Goal: Task Accomplishment & Management: Use online tool/utility

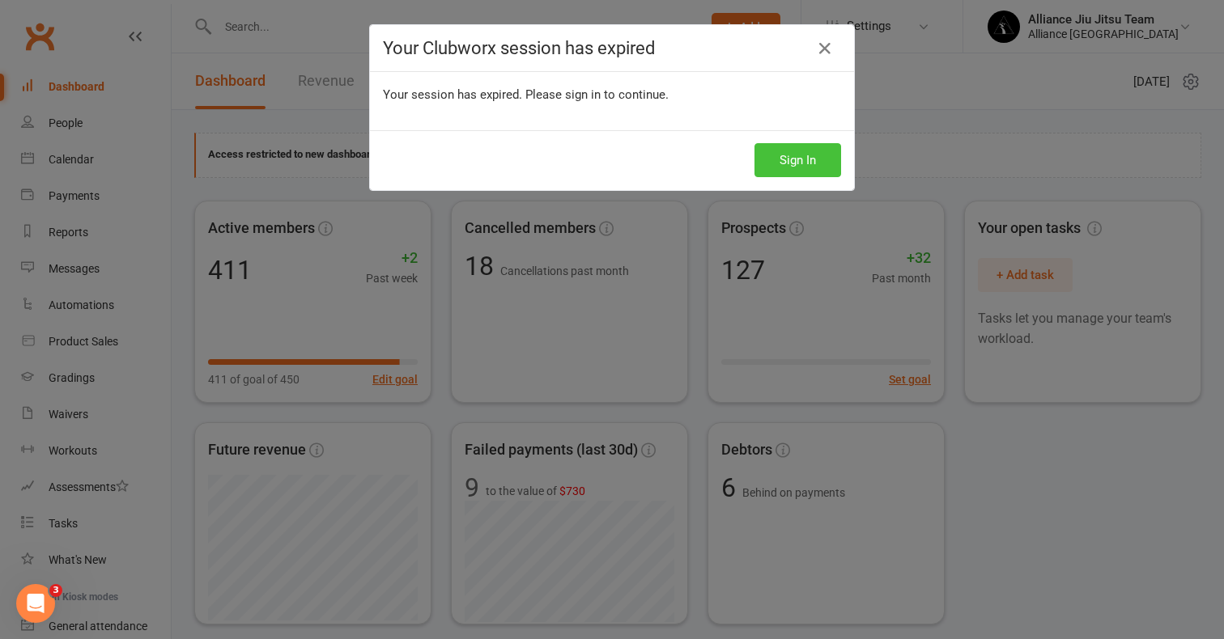
click at [808, 158] on button "Sign In" at bounding box center [797, 160] width 87 height 34
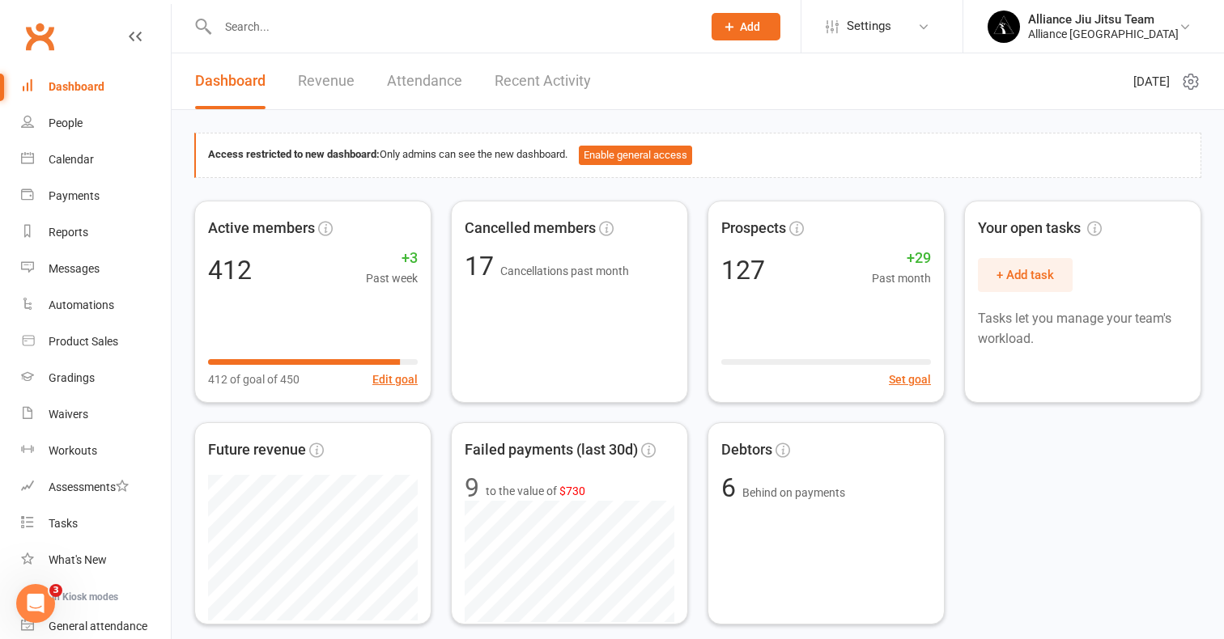
click at [487, 26] on input "text" at bounding box center [451, 26] width 477 height 23
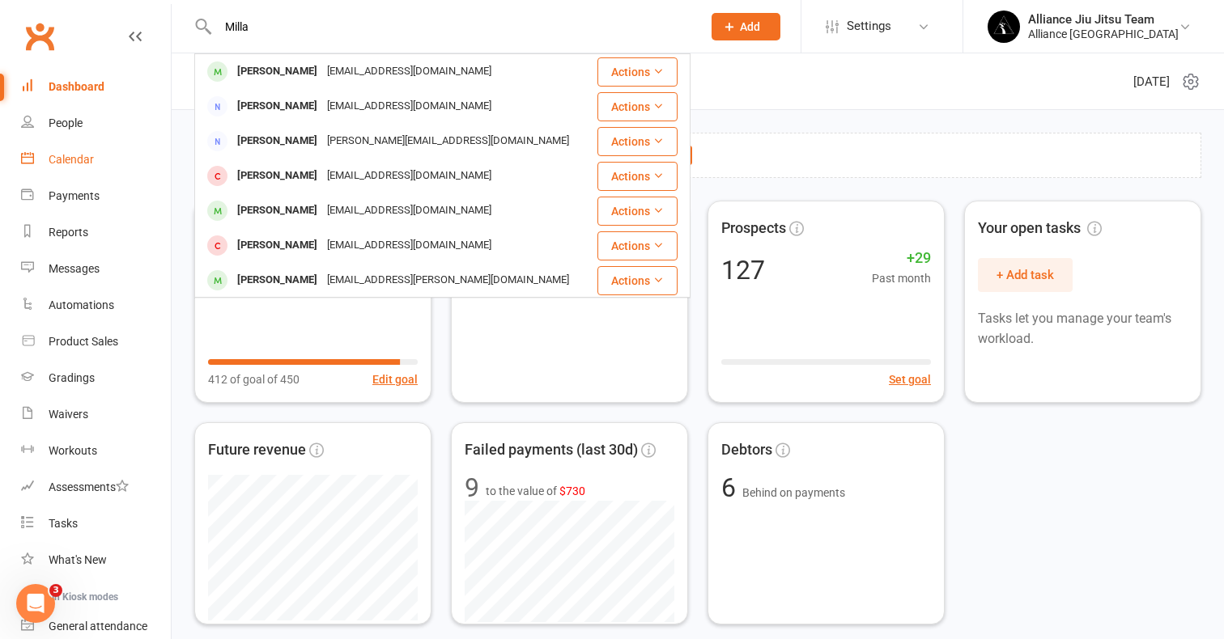
type input "Milla"
click at [80, 161] on div "Calendar" at bounding box center [71, 159] width 45 height 13
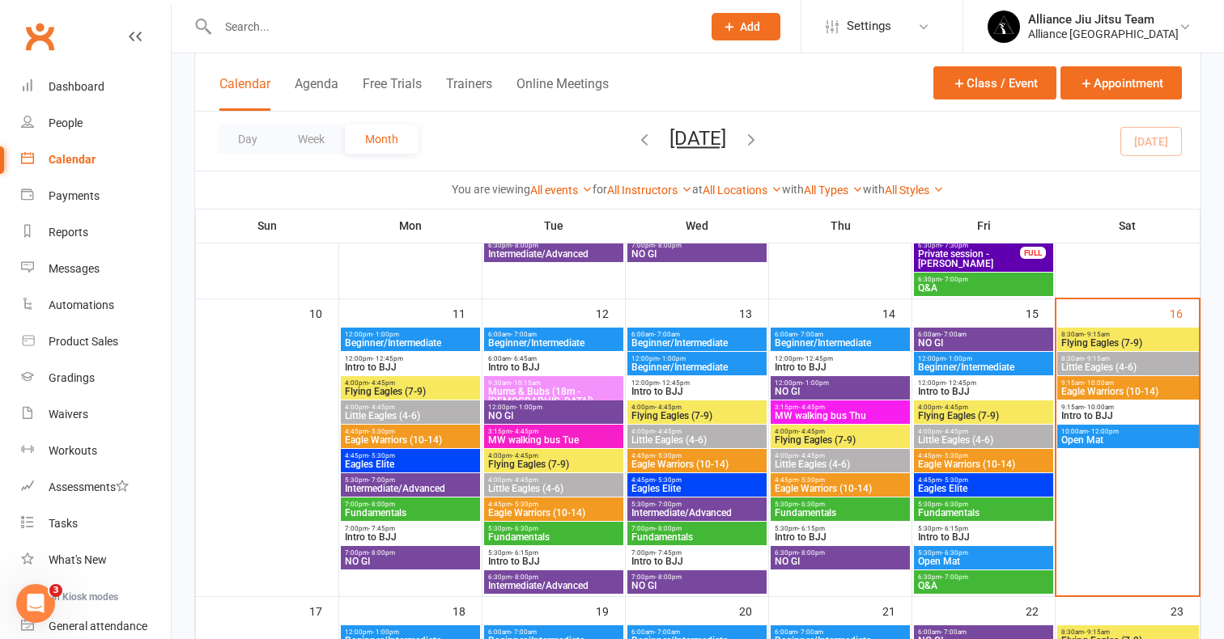
scroll to position [696, 0]
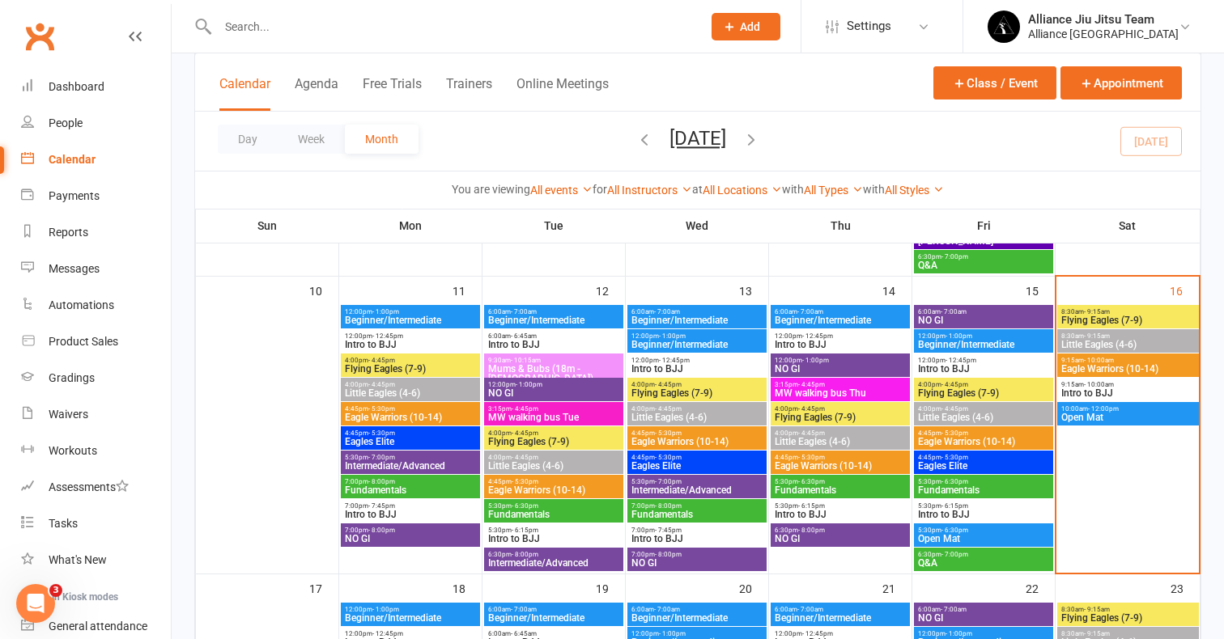
click at [1114, 316] on span "Flying Eagles (7-9)" at bounding box center [1127, 321] width 135 height 10
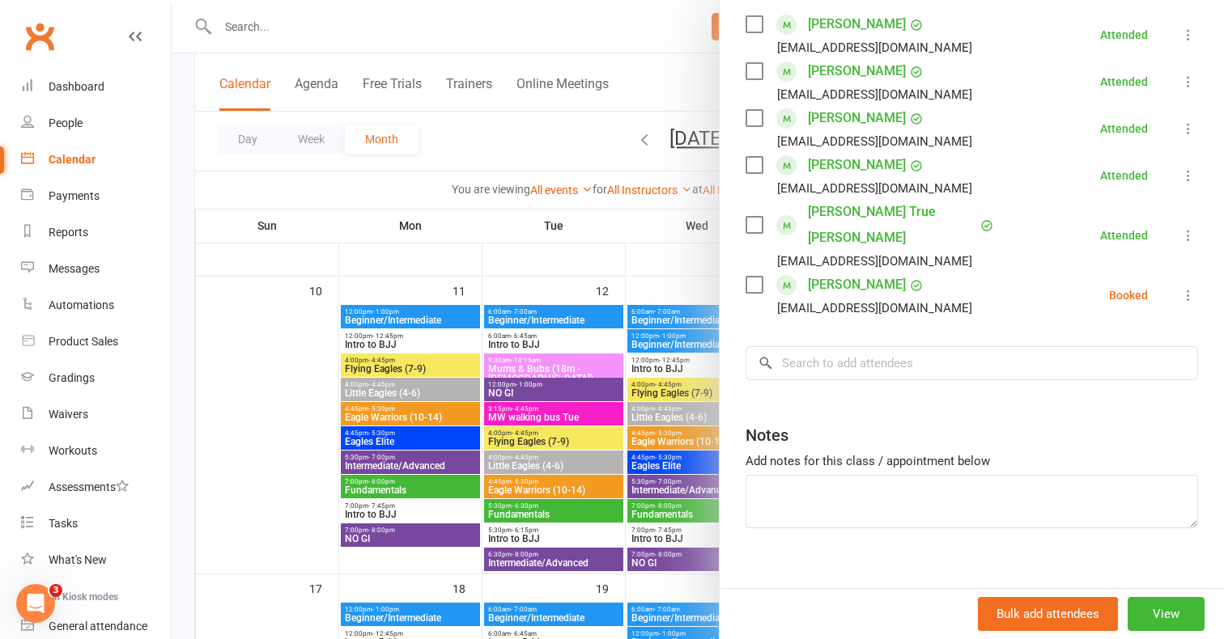
scroll to position [300, 0]
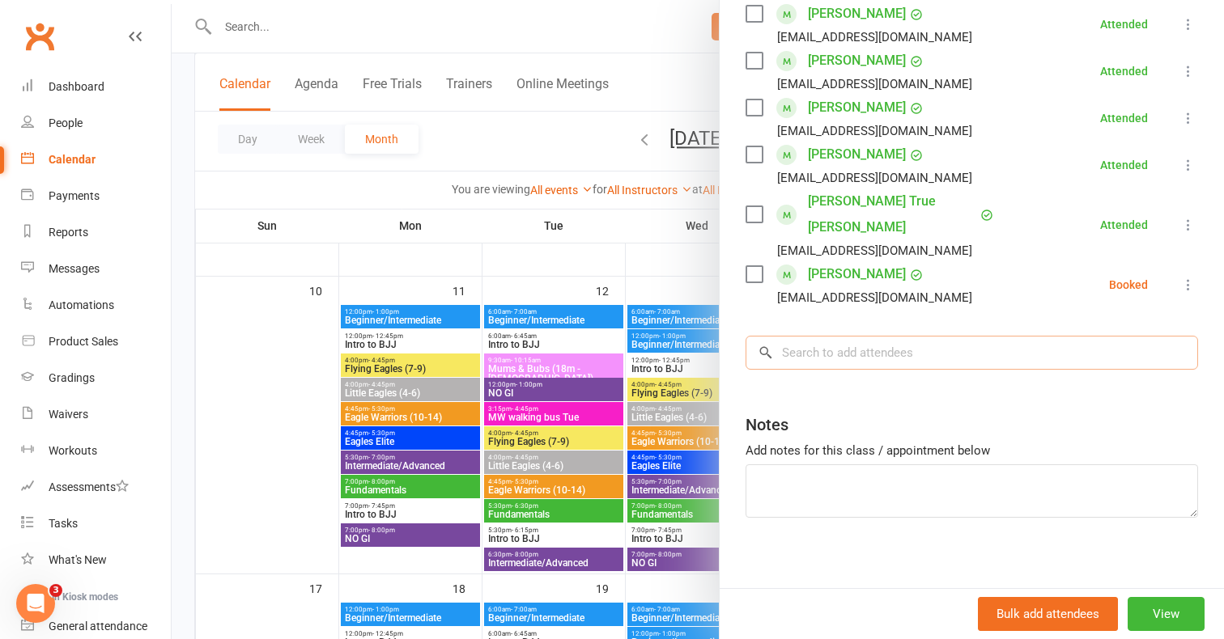
click at [894, 359] on input "search" at bounding box center [971, 353] width 452 height 34
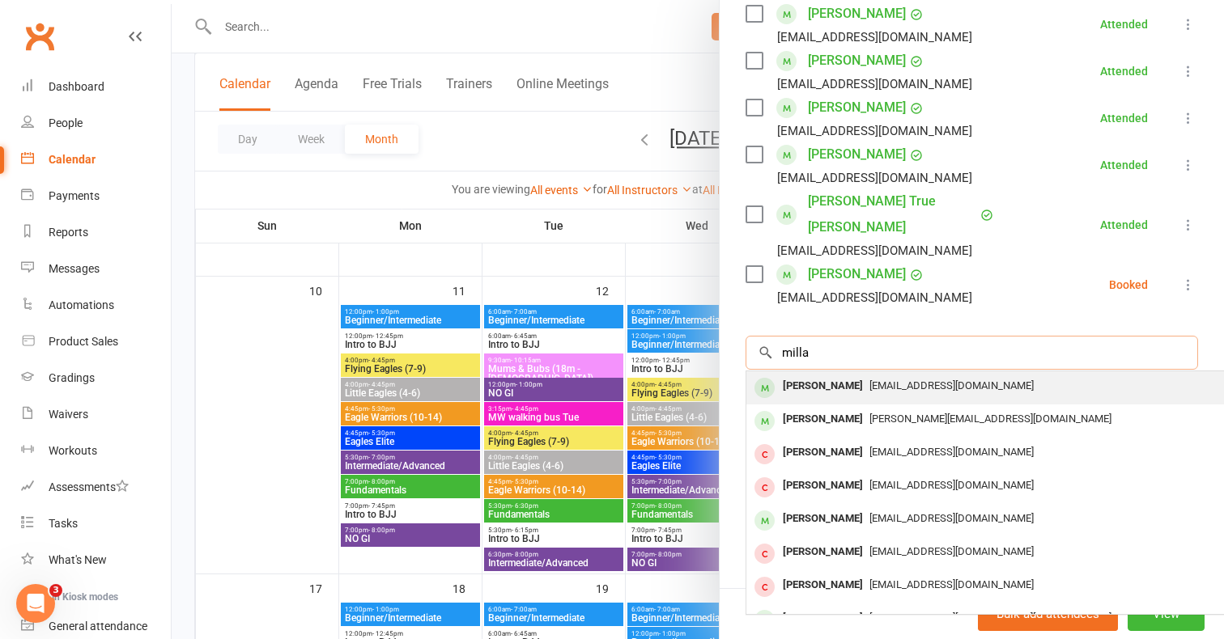
type input "milla"
click at [869, 390] on span "Beclsmith555@gmail.com" at bounding box center [951, 386] width 164 height 12
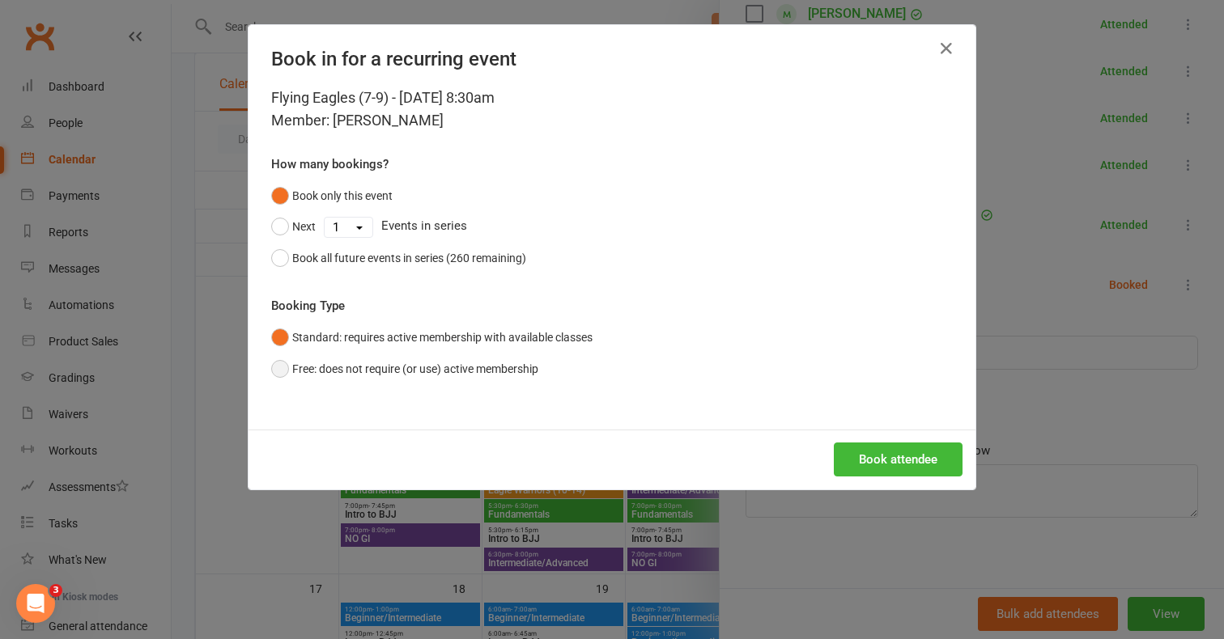
click at [283, 372] on button "Free: does not require (or use) active membership" at bounding box center [404, 369] width 267 height 31
click at [888, 470] on button "Book attendee" at bounding box center [897, 460] width 129 height 34
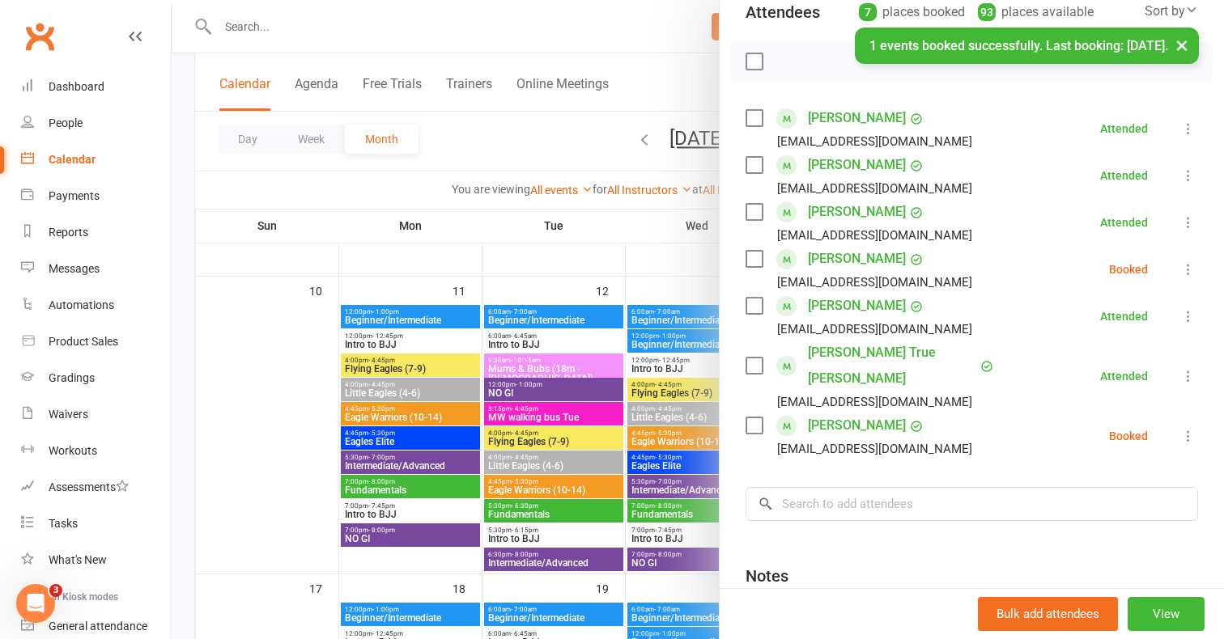
scroll to position [186, 0]
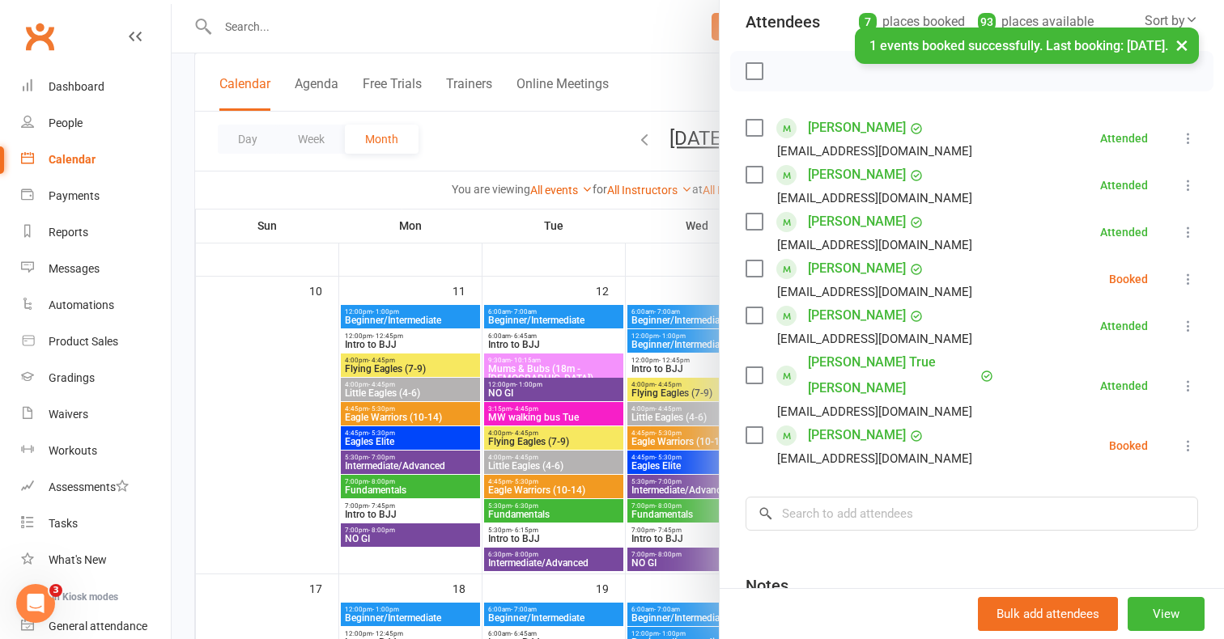
click at [1186, 277] on icon at bounding box center [1188, 279] width 16 height 16
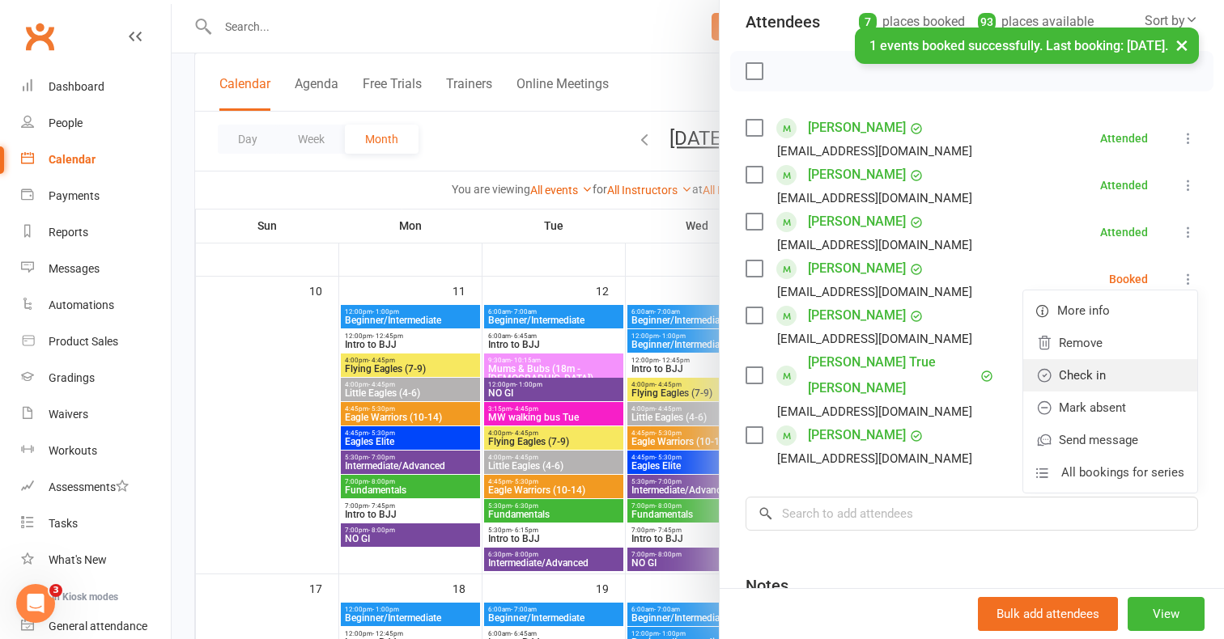
click at [1096, 375] on link "Check in" at bounding box center [1110, 375] width 174 height 32
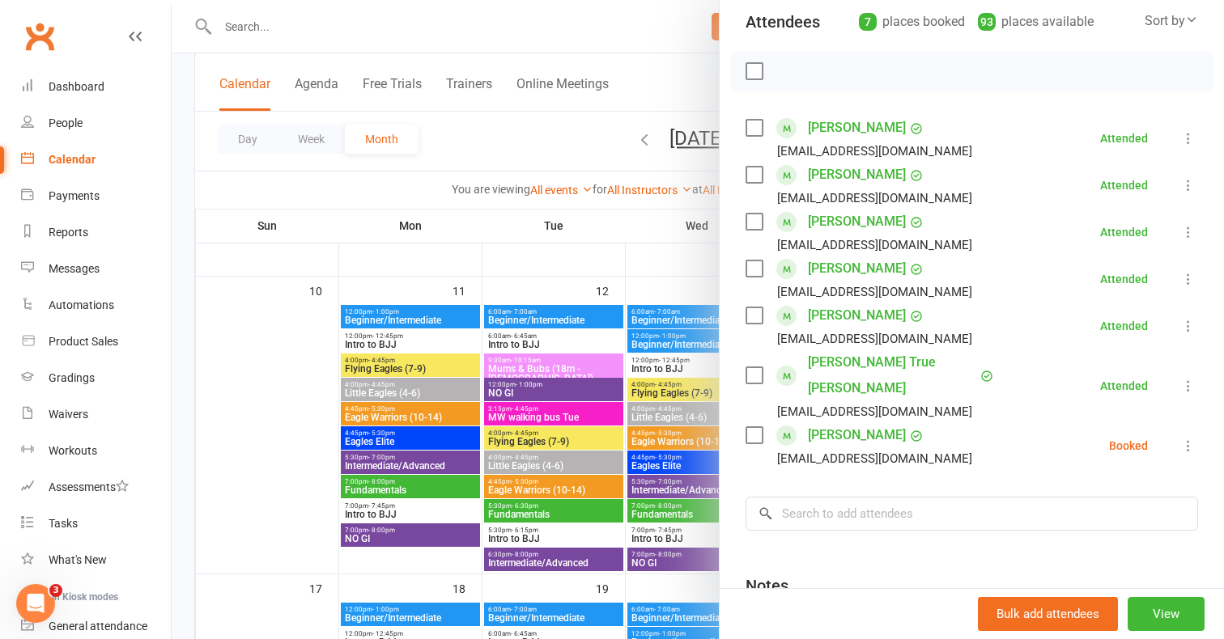
click at [845, 268] on link "Milla Smith" at bounding box center [857, 269] width 98 height 26
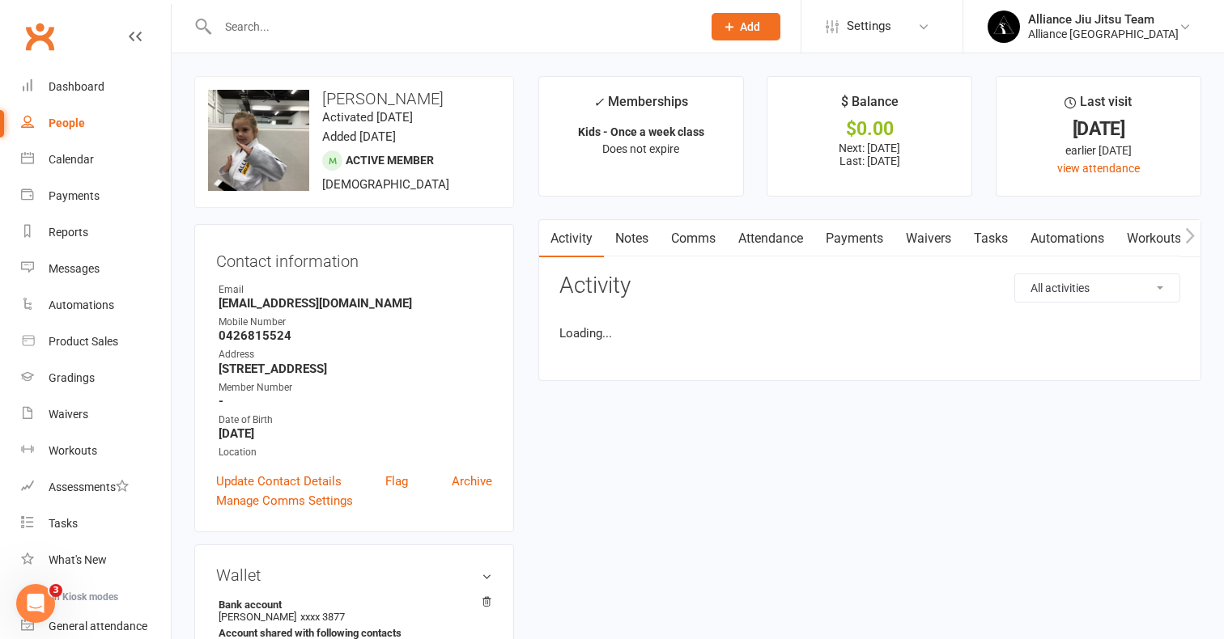
click at [778, 239] on link "Attendance" at bounding box center [770, 238] width 87 height 37
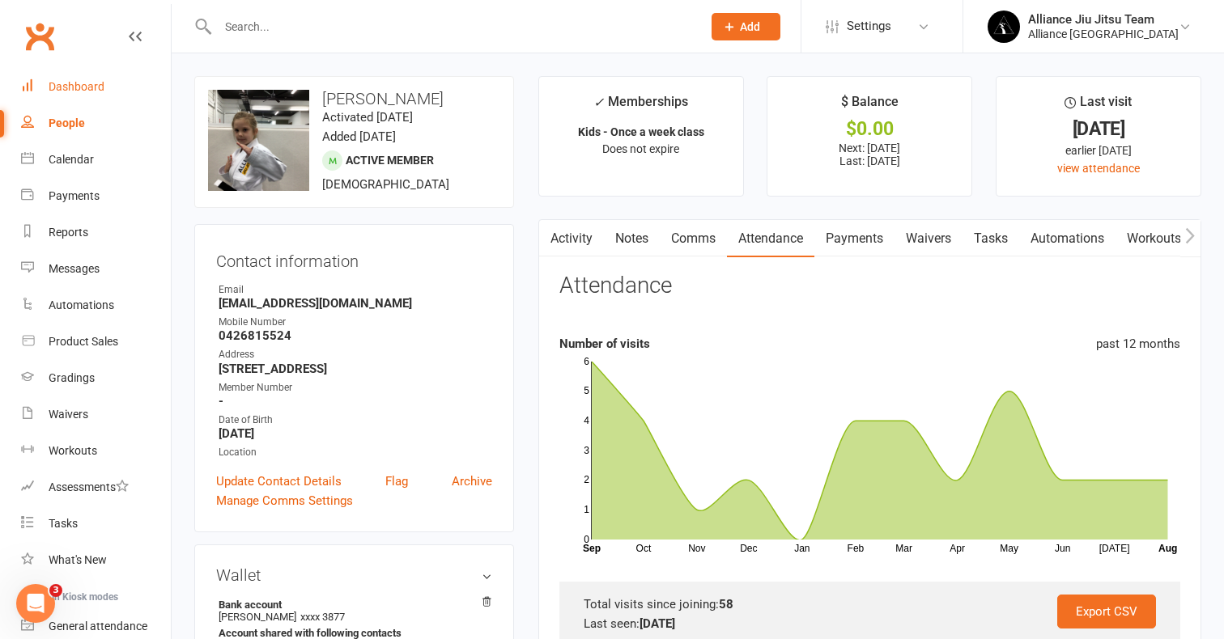
click at [87, 86] on div "Dashboard" at bounding box center [77, 86] width 56 height 13
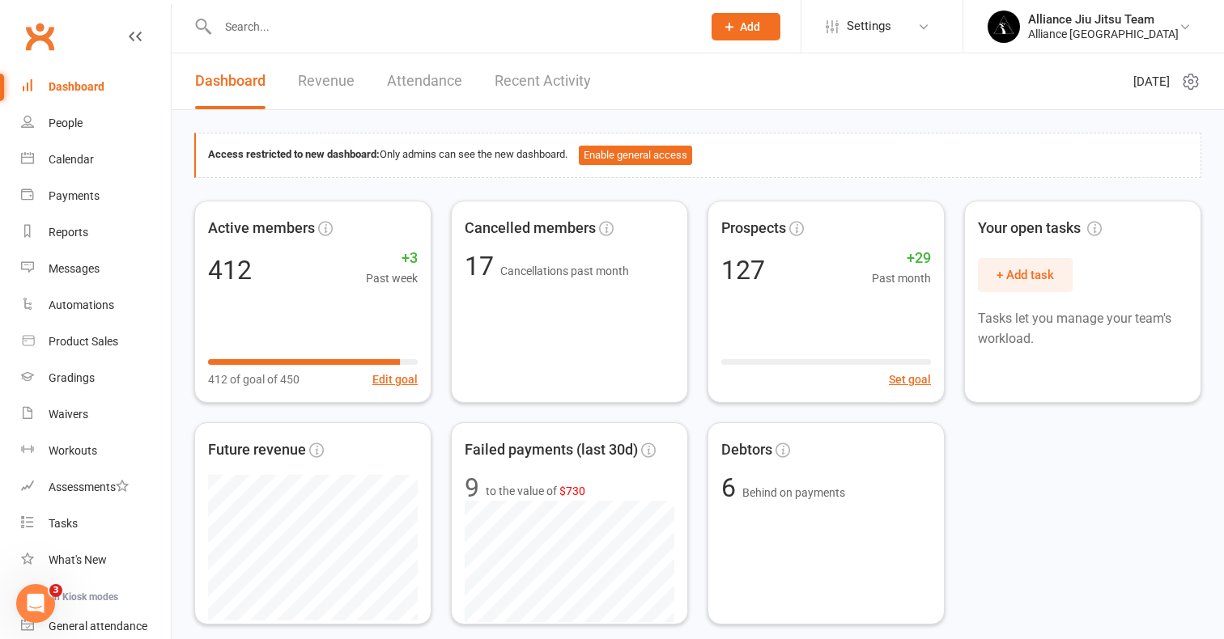
click at [327, 25] on input "text" at bounding box center [451, 26] width 477 height 23
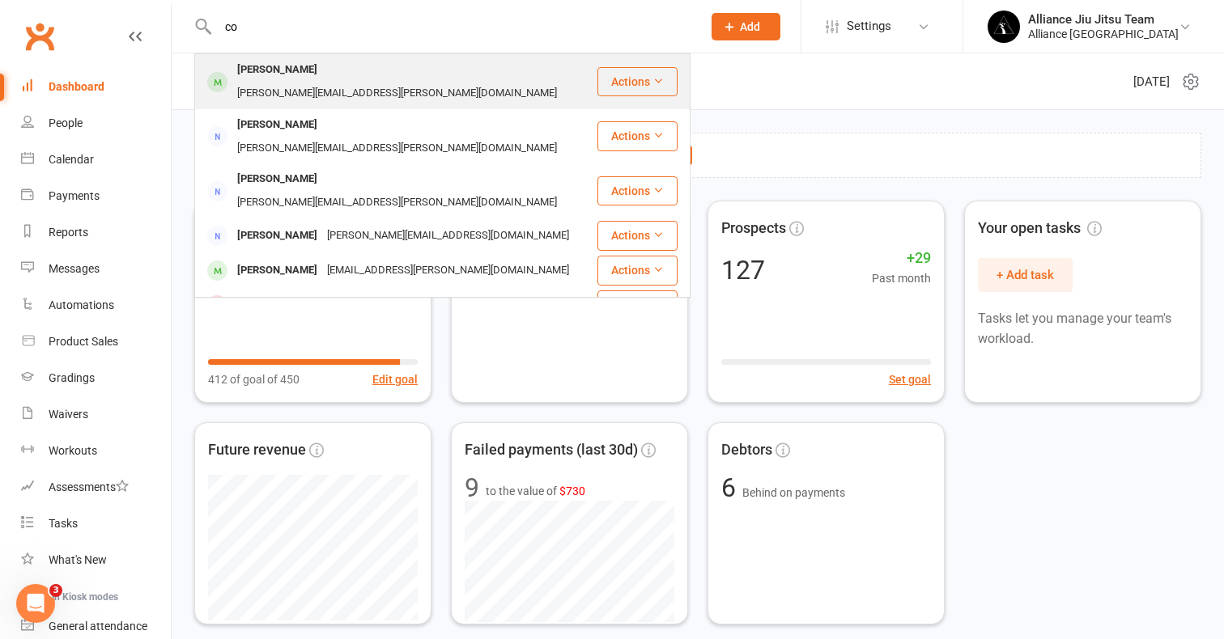
type input "c"
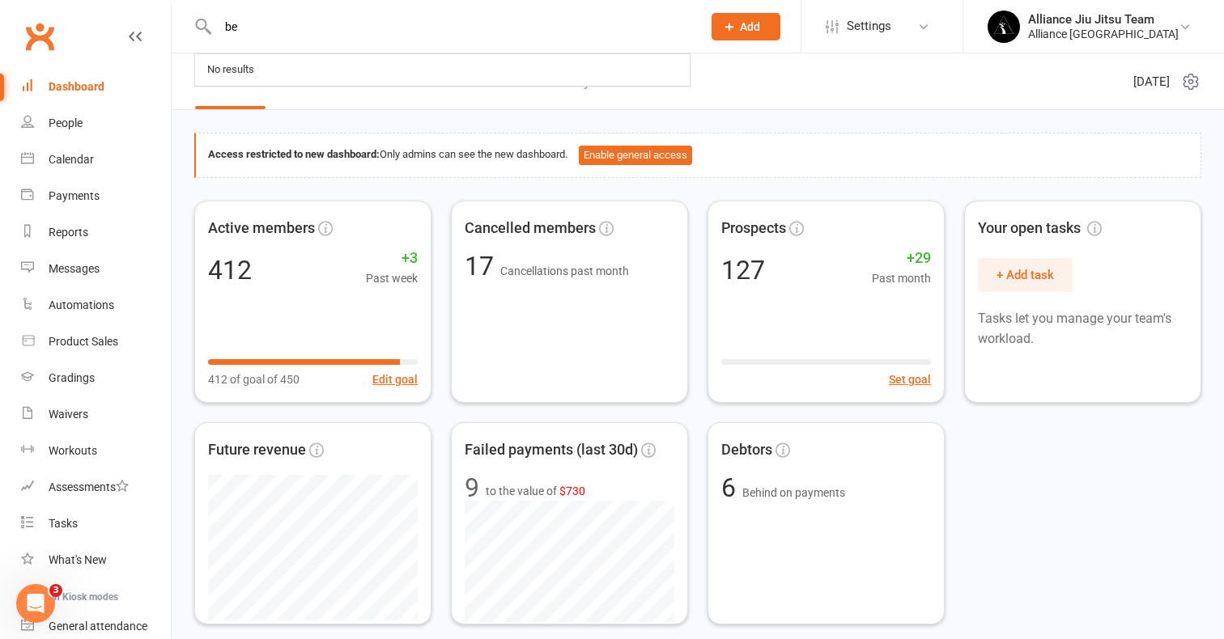
type input "b"
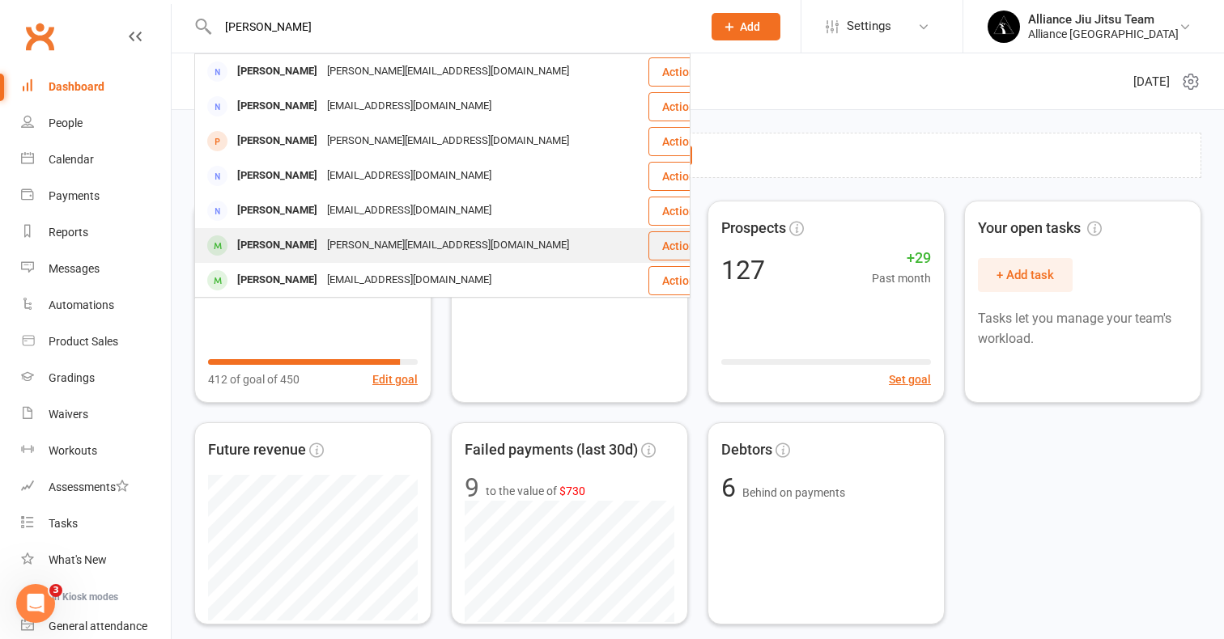
type input "neil"
click at [322, 240] on div "cory_neill@hotmail.com" at bounding box center [448, 245] width 252 height 23
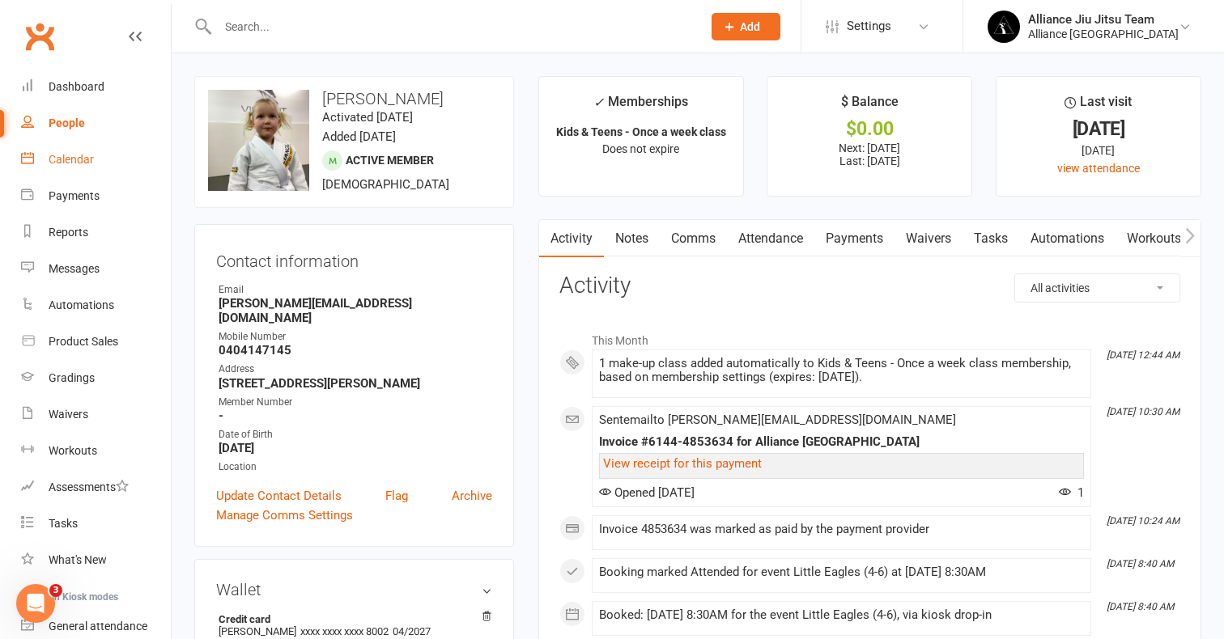
click at [56, 146] on link "Calendar" at bounding box center [96, 160] width 150 height 36
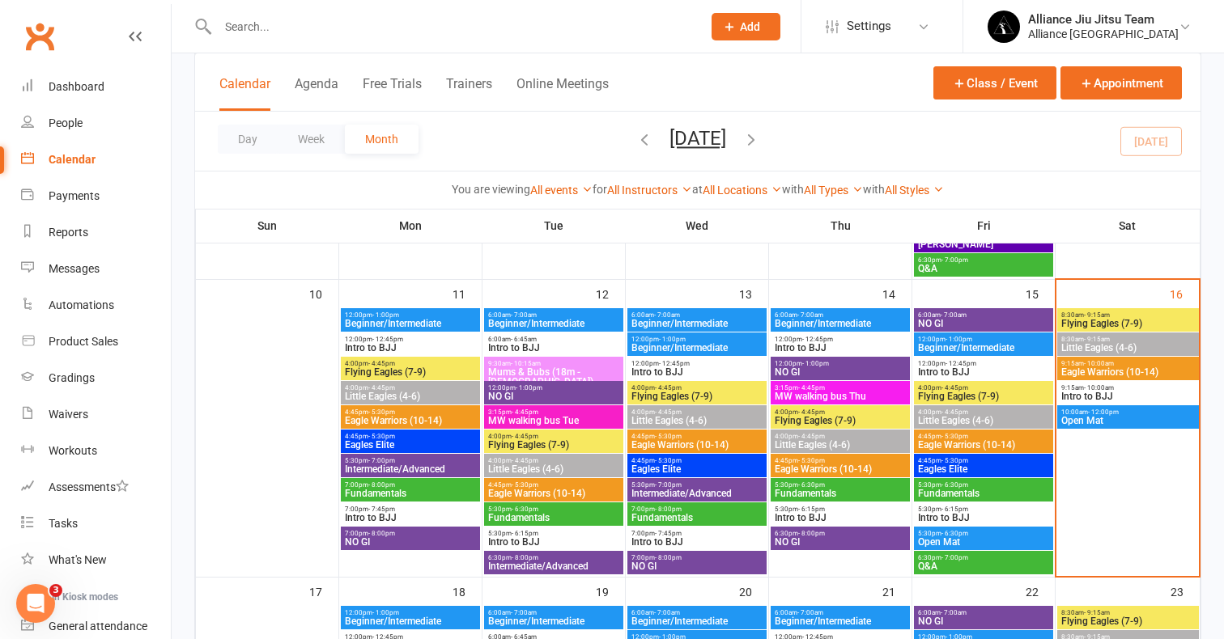
scroll to position [724, 0]
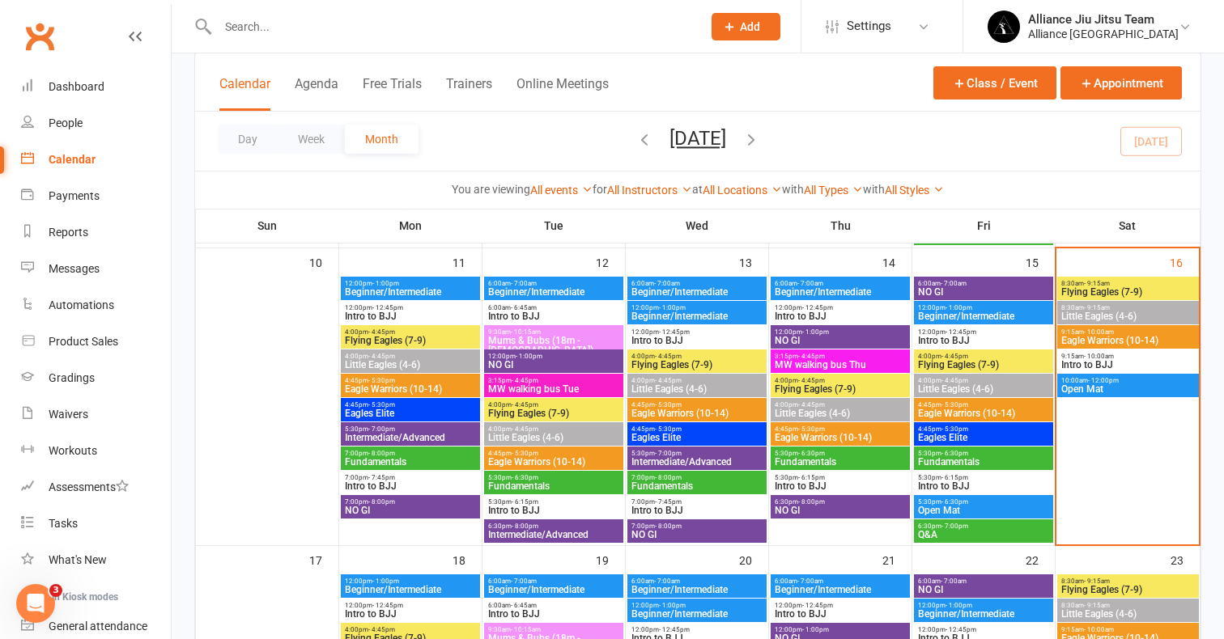
click at [1109, 314] on span "Little Eagles (4-6)" at bounding box center [1127, 317] width 135 height 10
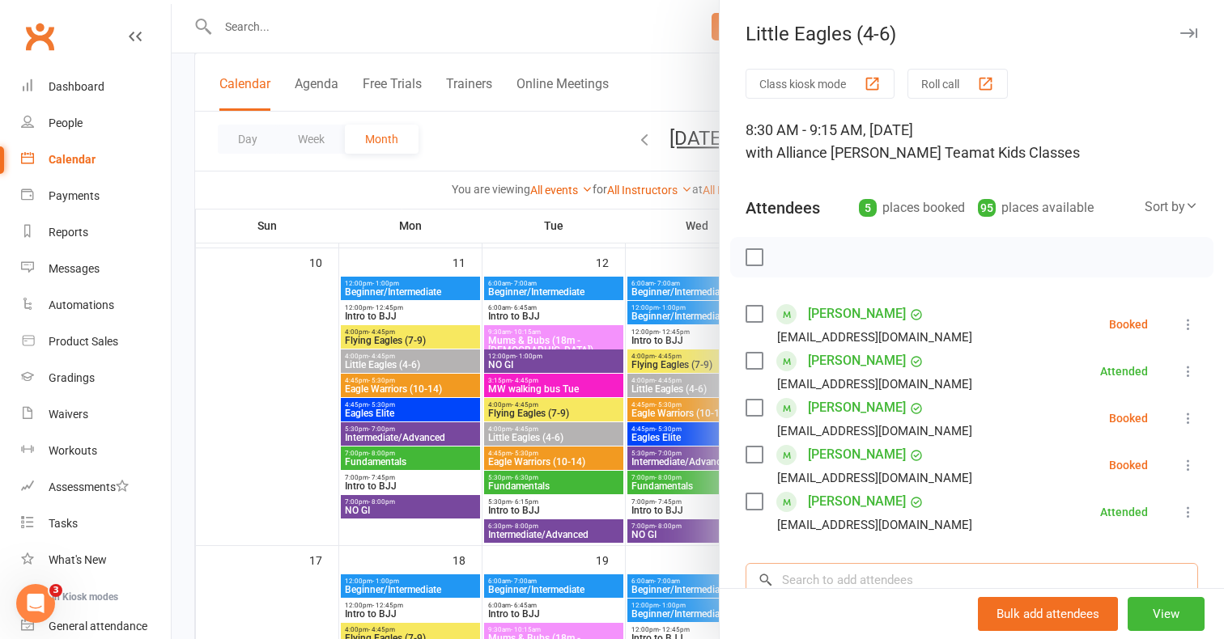
click at [822, 571] on input "search" at bounding box center [971, 580] width 452 height 34
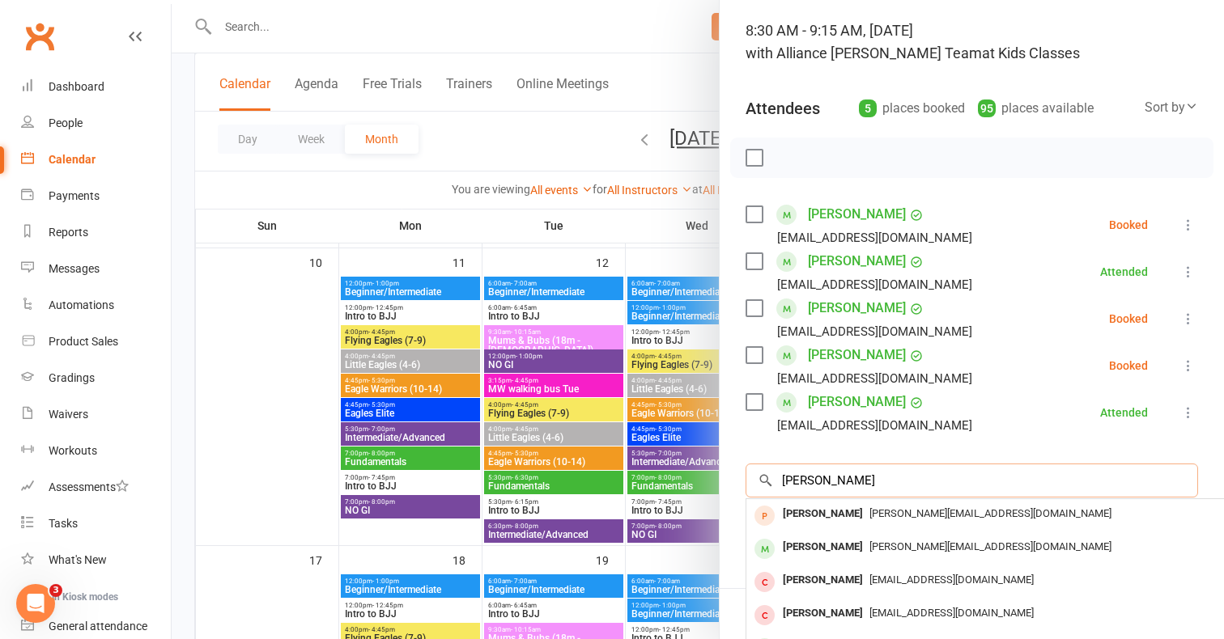
scroll to position [115, 0]
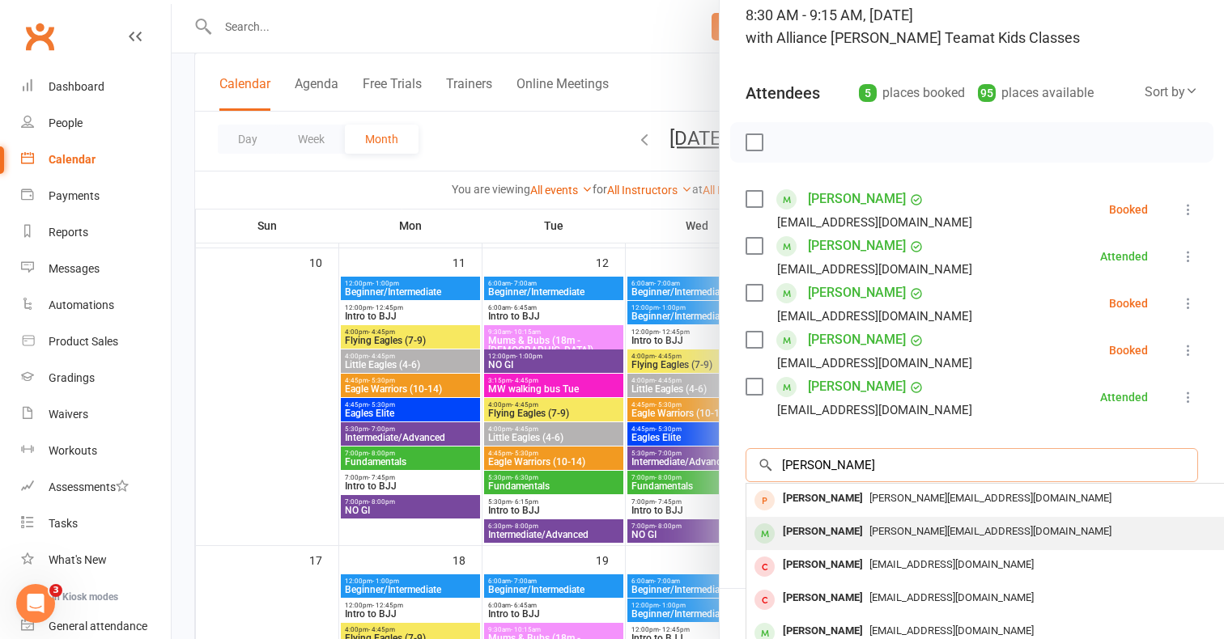
type input "Ella Neil"
click at [869, 532] on span "cory_neill@hotmail.com" at bounding box center [990, 531] width 242 height 12
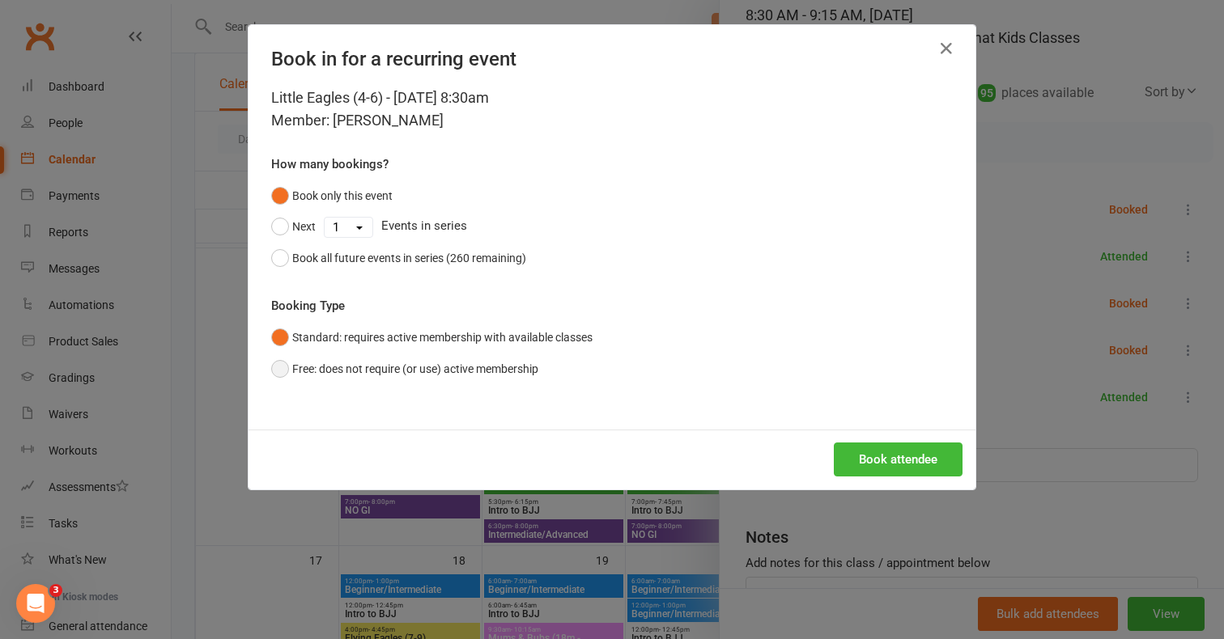
click at [472, 368] on button "Free: does not require (or use) active membership" at bounding box center [404, 369] width 267 height 31
click at [894, 460] on button "Book attendee" at bounding box center [897, 460] width 129 height 34
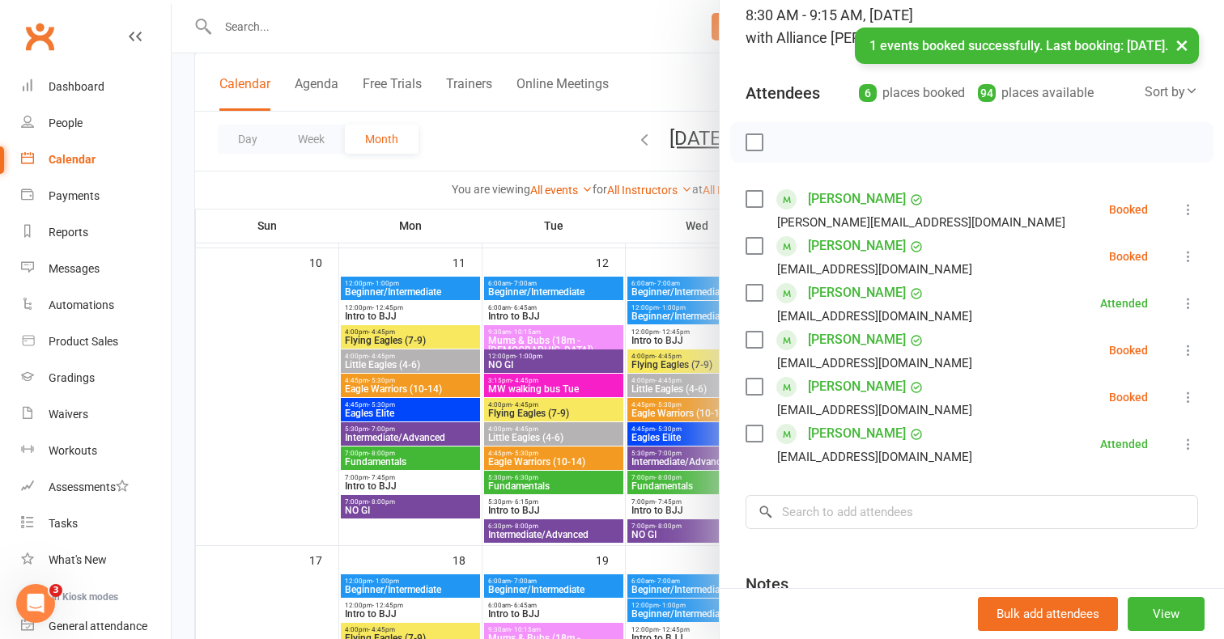
click at [1188, 208] on icon at bounding box center [1188, 209] width 16 height 16
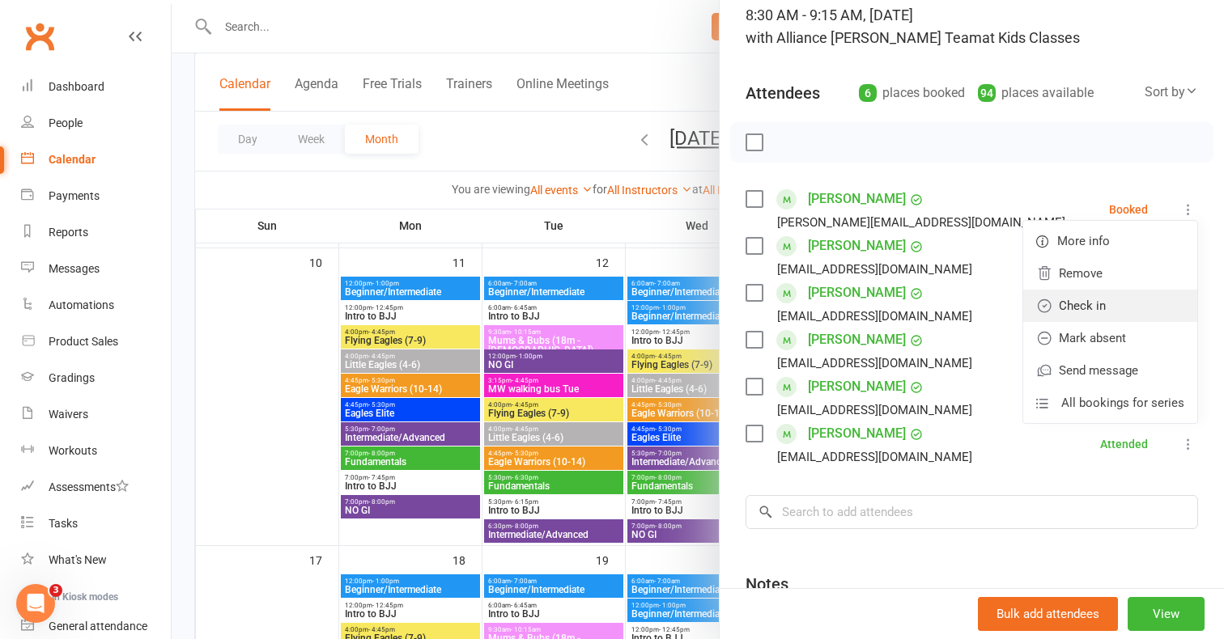
click at [1104, 306] on link "Check in" at bounding box center [1110, 306] width 174 height 32
